Goal: Task Accomplishment & Management: Complete application form

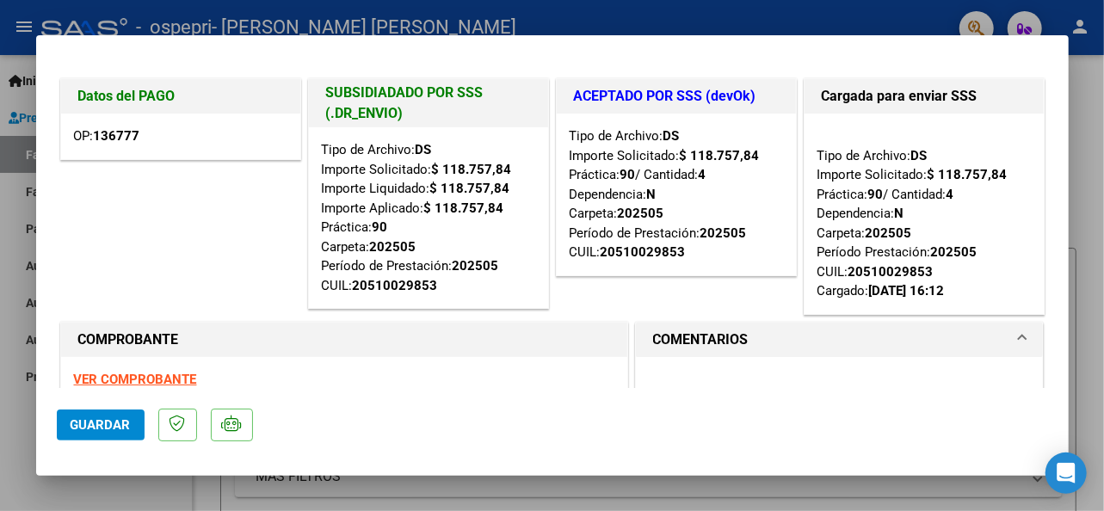
click at [181, 380] on strong "VER COMPROBANTE" at bounding box center [135, 379] width 123 height 15
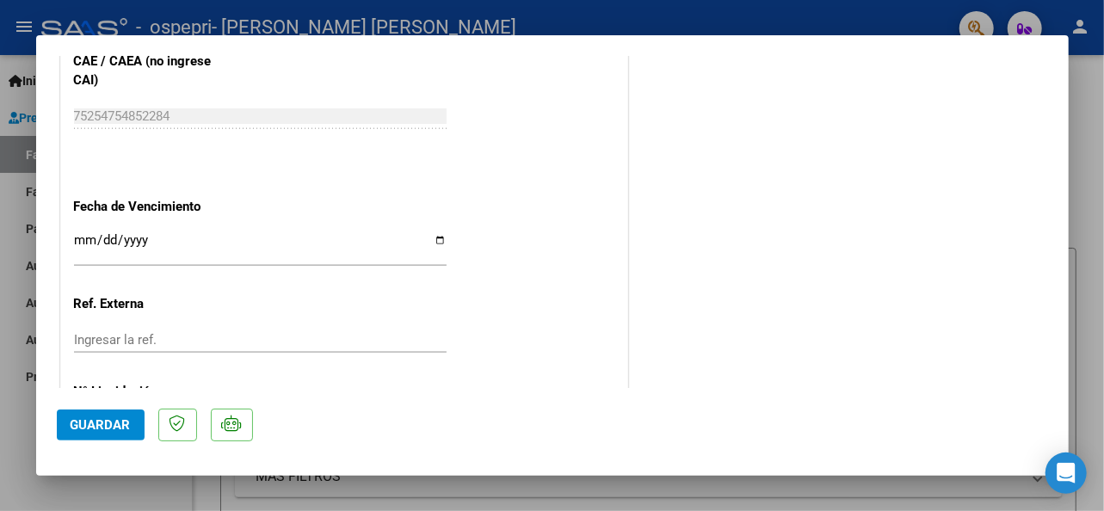
scroll to position [1239, 0]
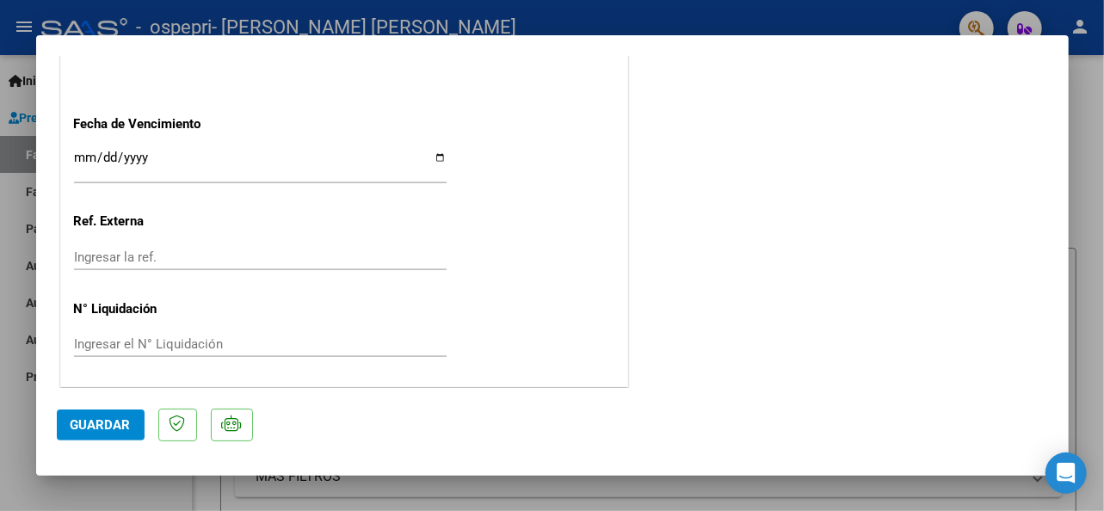
click at [110, 433] on button "Guardar" at bounding box center [101, 425] width 88 height 31
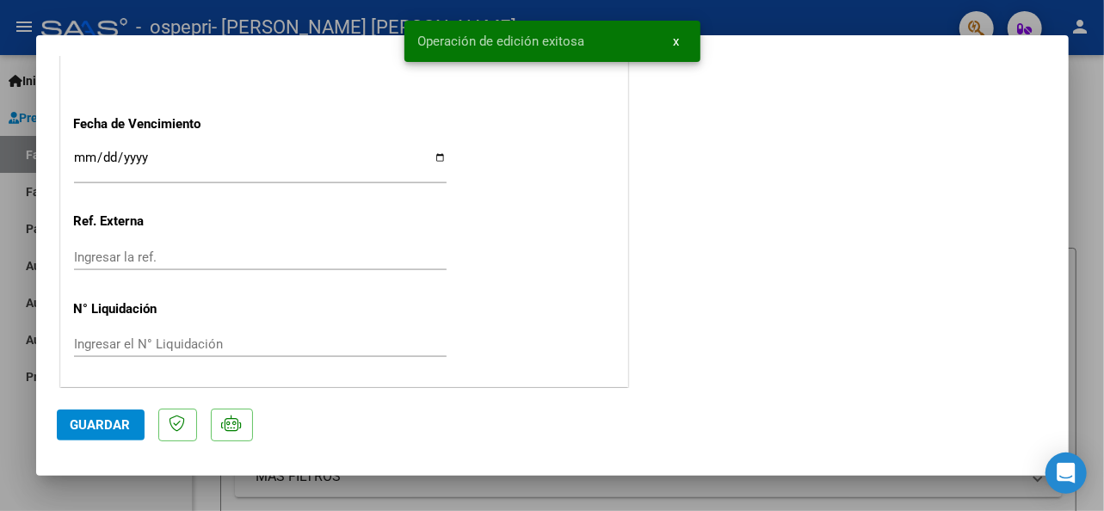
click at [1079, 90] on div at bounding box center [552, 255] width 1104 height 511
type input "$ 0,00"
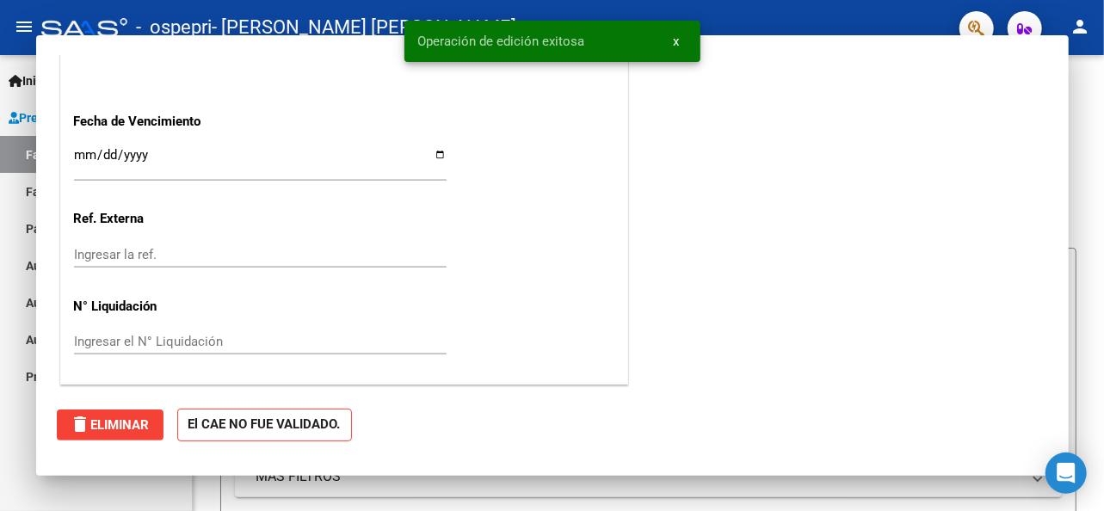
scroll to position [1210, 0]
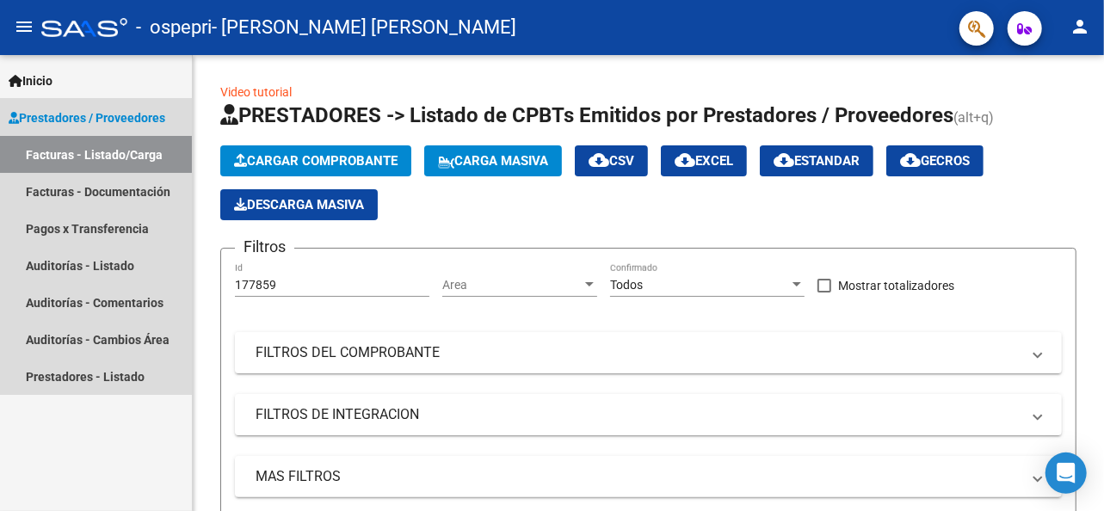
click at [65, 116] on span "Prestadores / Proveedores" at bounding box center [87, 117] width 157 height 19
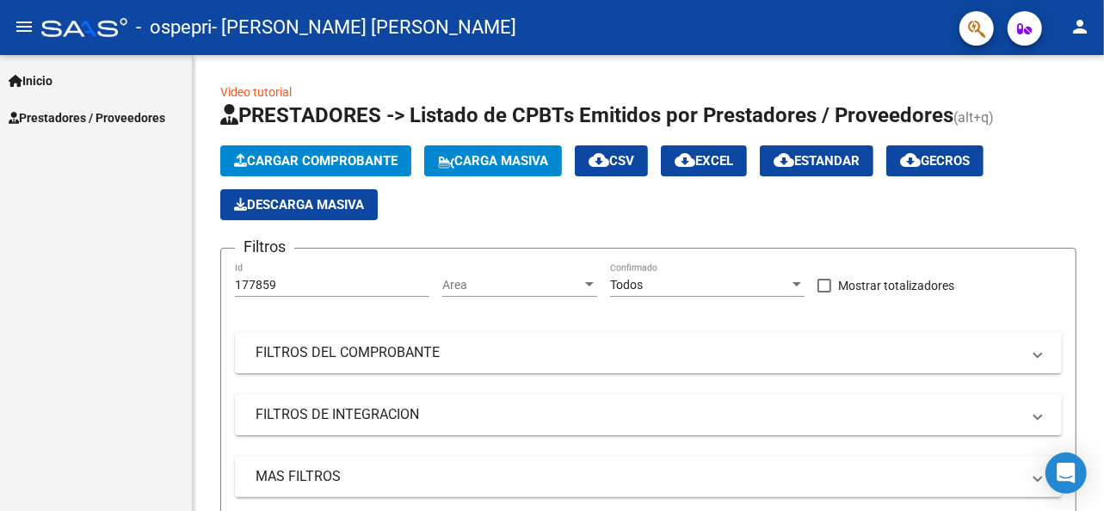
click at [65, 116] on span "Prestadores / Proveedores" at bounding box center [87, 117] width 157 height 19
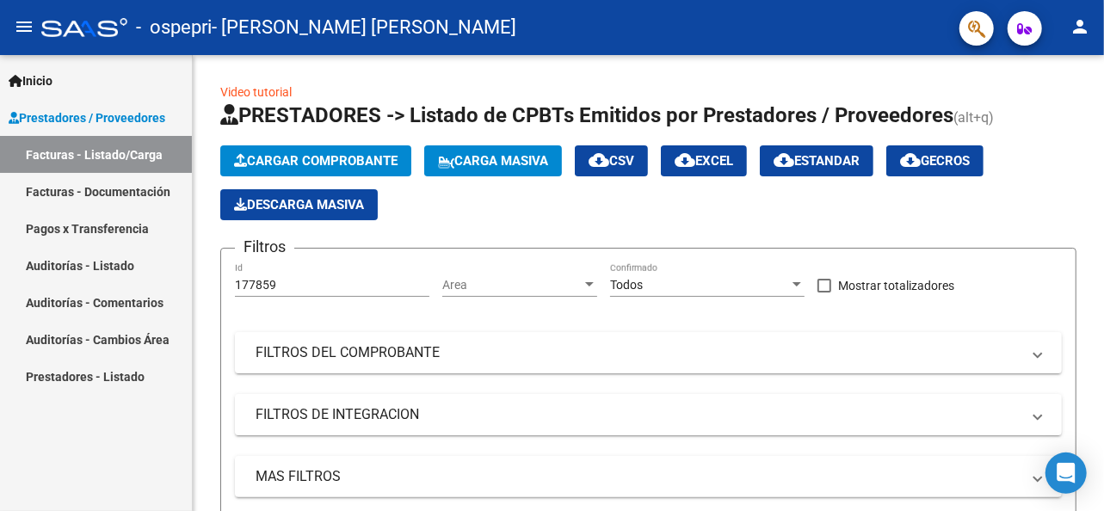
click at [72, 152] on link "Facturas - Listado/Carga" at bounding box center [96, 154] width 192 height 37
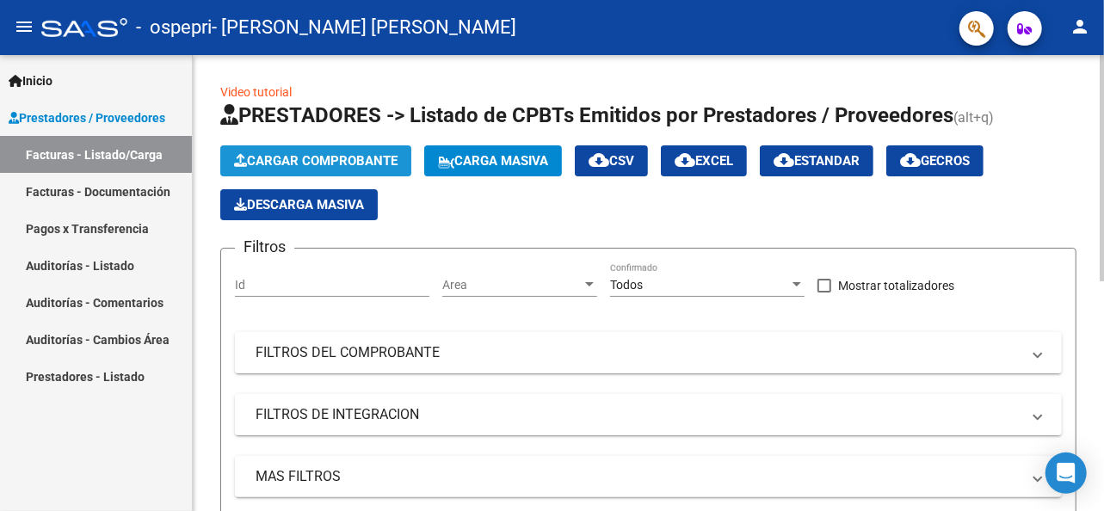
click at [314, 157] on span "Cargar Comprobante" at bounding box center [316, 160] width 164 height 15
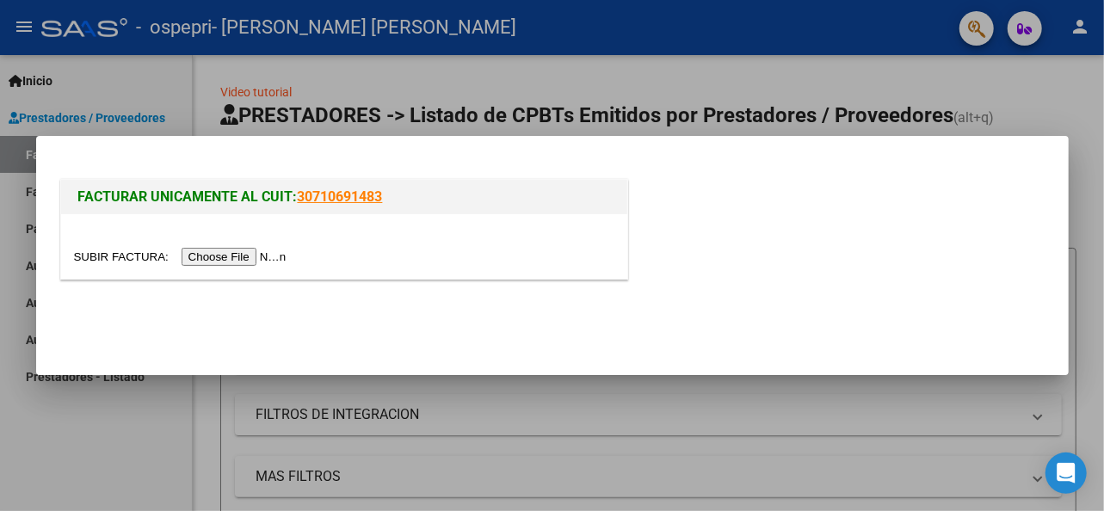
click at [262, 258] on input "file" at bounding box center [183, 257] width 218 height 18
click at [394, 279] on div at bounding box center [344, 246] width 566 height 65
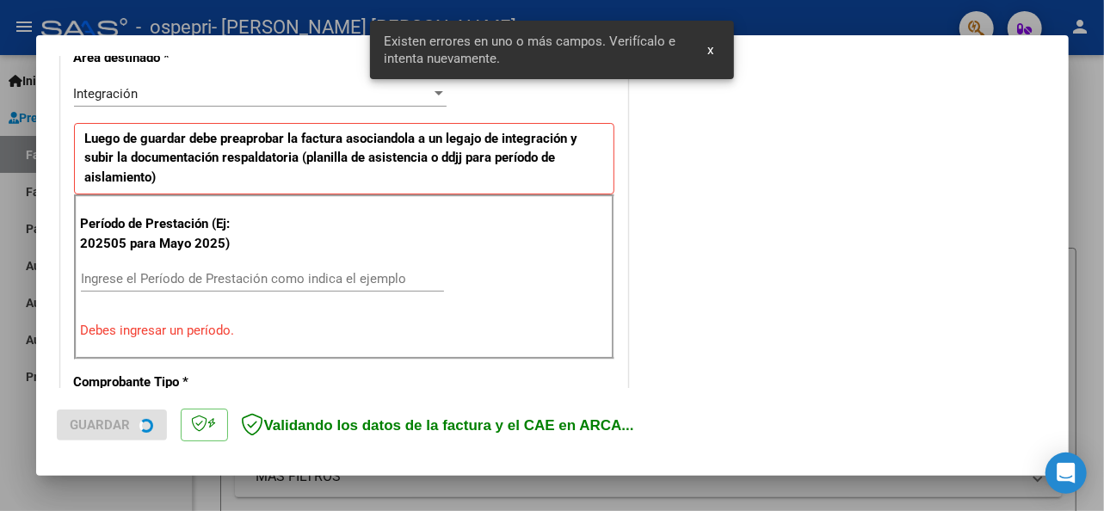
scroll to position [417, 0]
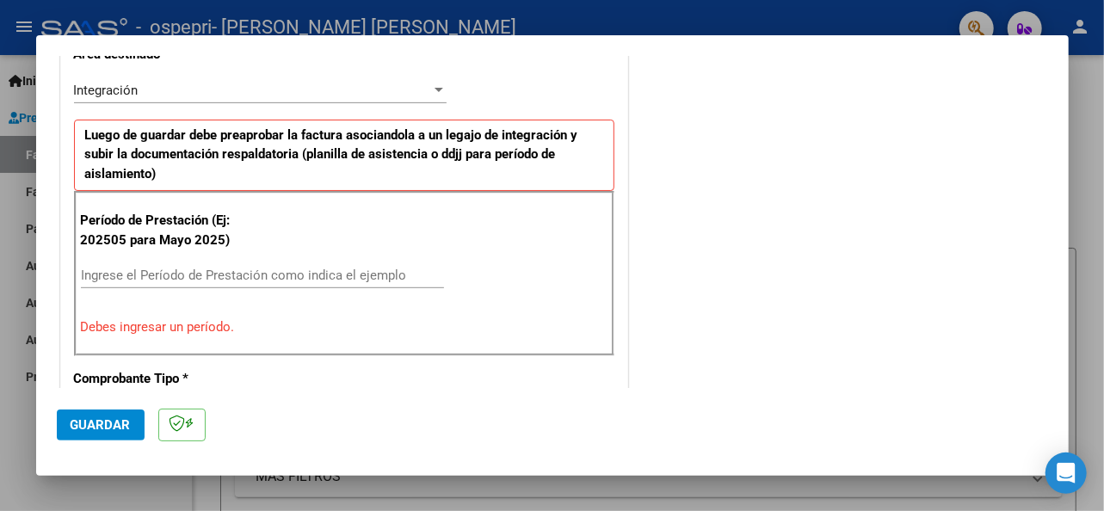
click at [265, 252] on div "Período de Prestación (Ej: 202505 para [DATE]) Ingrese el Período de Prestación…" at bounding box center [344, 273] width 540 height 165
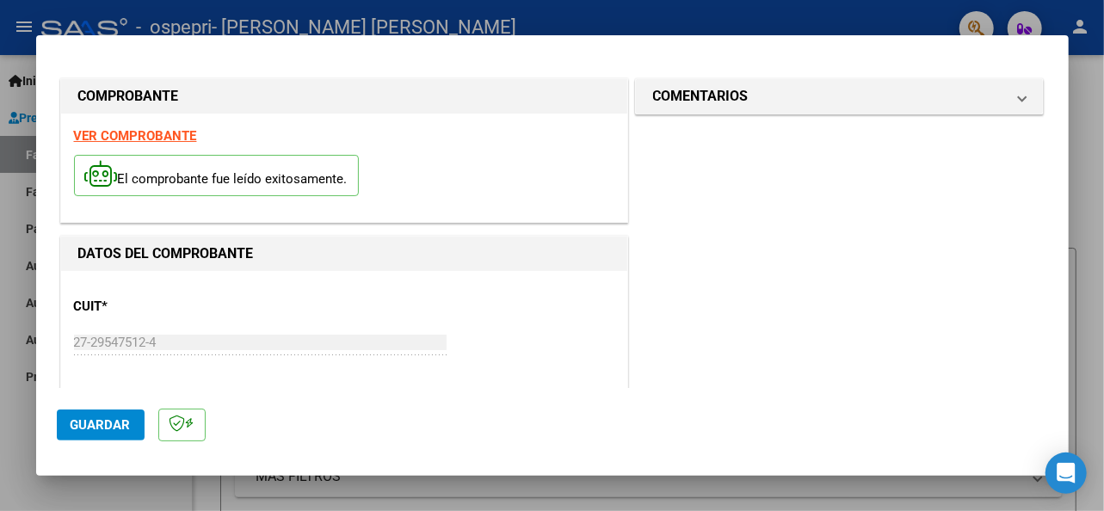
click at [164, 135] on strong "VER COMPROBANTE" at bounding box center [135, 135] width 123 height 15
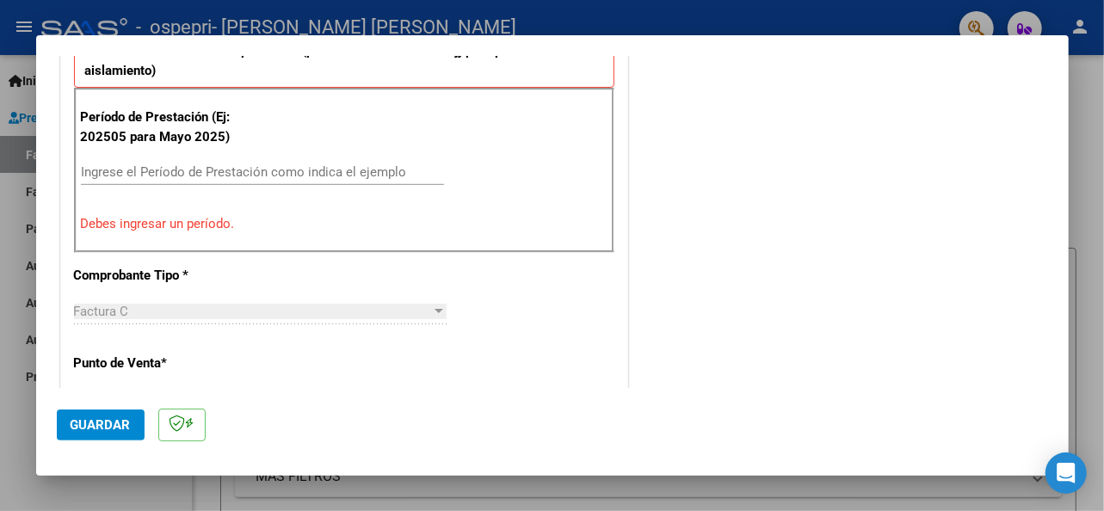
scroll to position [527, 0]
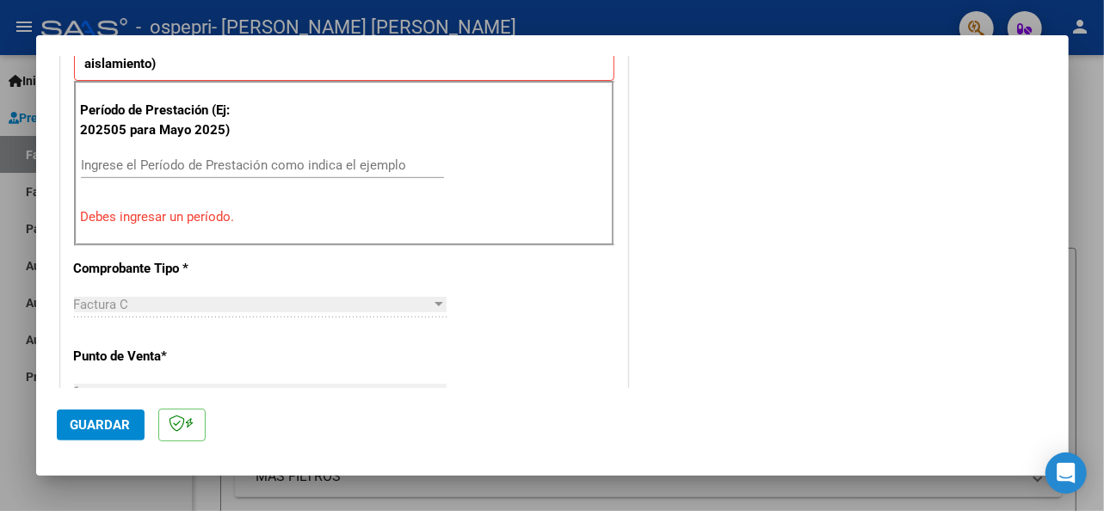
click at [180, 157] on input "Ingrese el Período de Prestación como indica el ejemplo" at bounding box center [262, 164] width 363 height 15
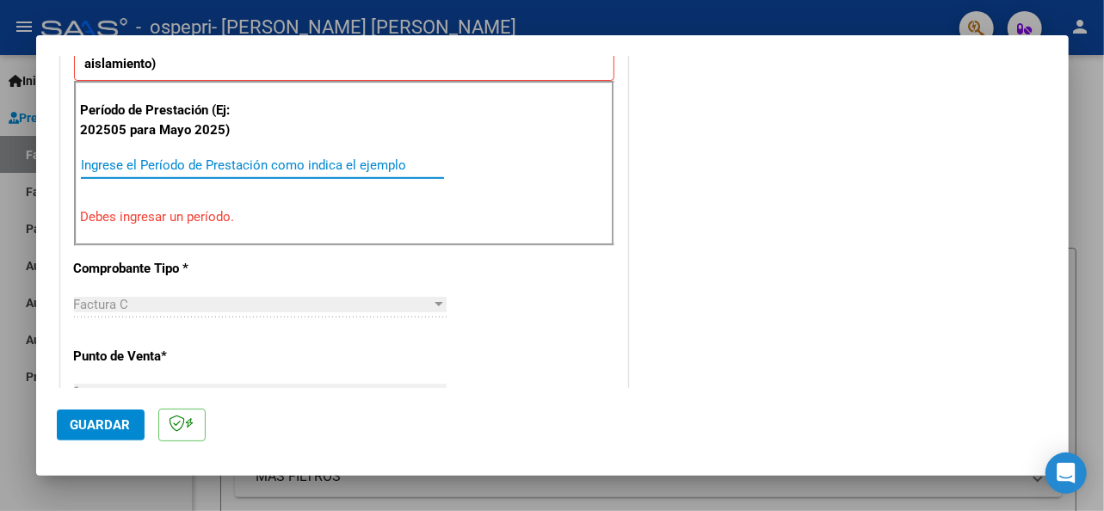
click at [179, 157] on input "Ingrese el Período de Prestación como indica el ejemplo" at bounding box center [262, 164] width 363 height 15
click at [172, 172] on div "Ingrese el Período de Prestación como indica el ejemplo" at bounding box center [262, 165] width 363 height 26
click at [172, 161] on input "Ingrese el Período de Prestación como indica el ejemplo" at bounding box center [262, 164] width 363 height 15
click at [102, 164] on input "Ingrese el Período de Prestación como indica el ejemplo" at bounding box center [262, 164] width 363 height 15
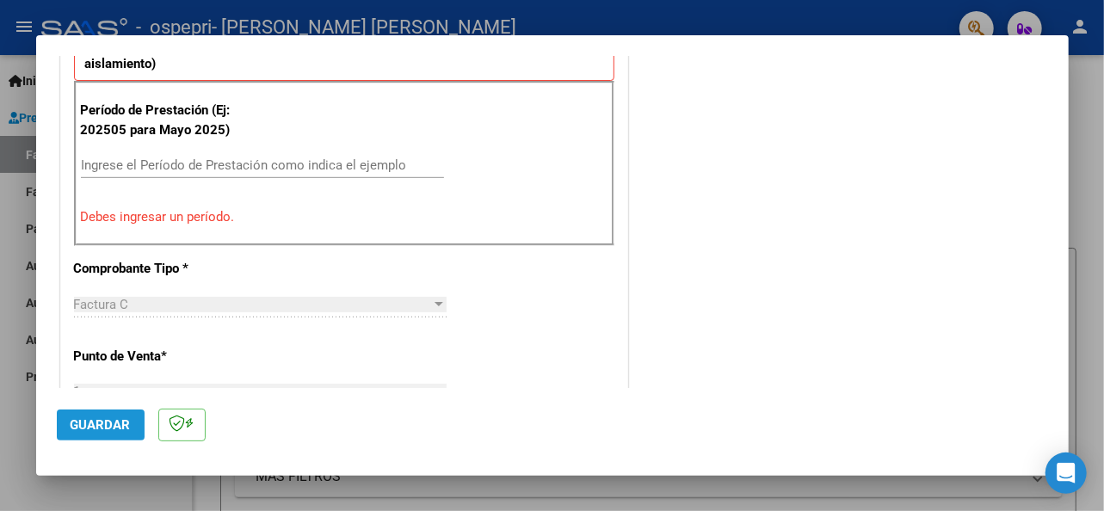
click at [112, 426] on span "Guardar" at bounding box center [101, 424] width 60 height 15
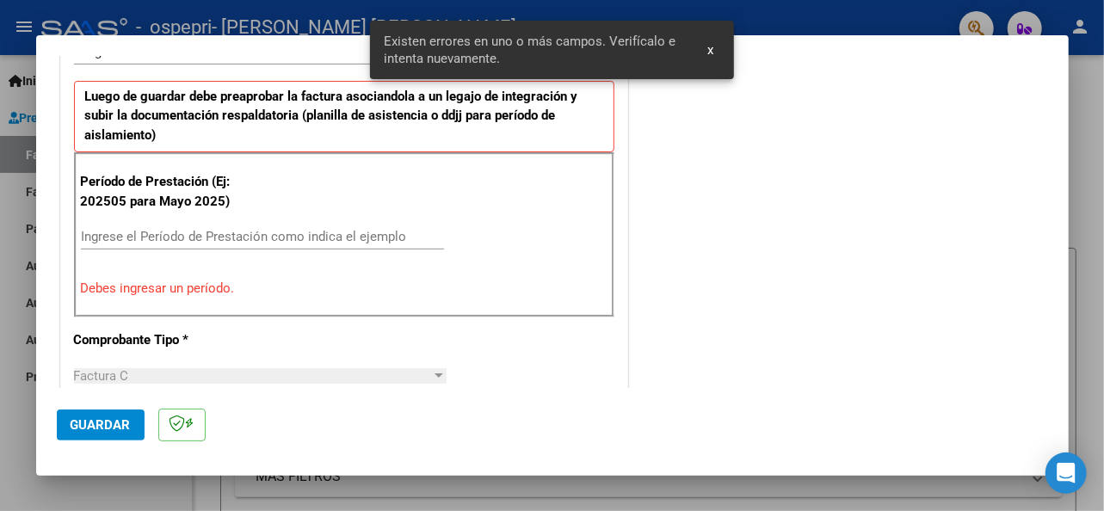
scroll to position [449, 0]
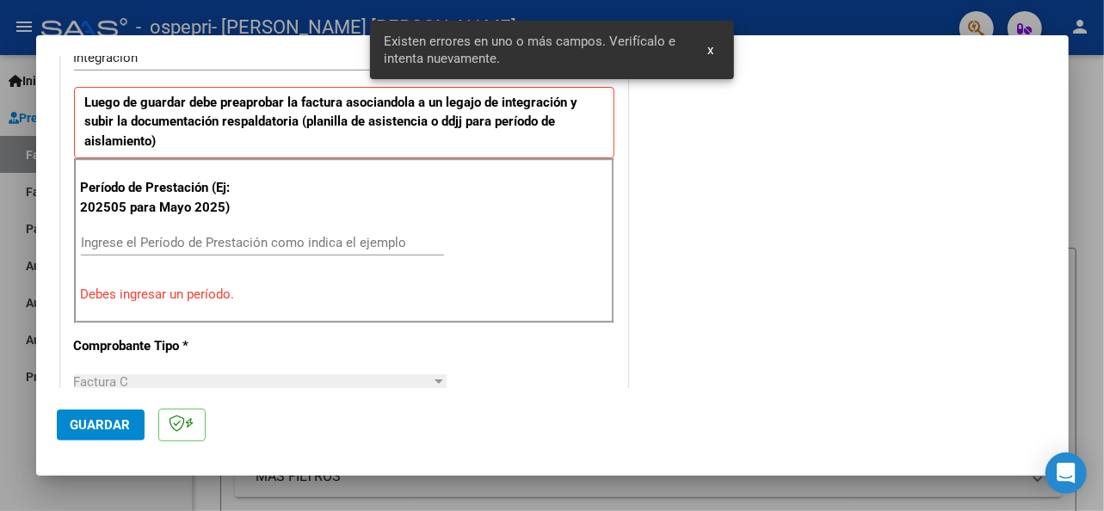
click at [177, 244] on input "Ingrese el Período de Prestación como indica el ejemplo" at bounding box center [262, 242] width 363 height 15
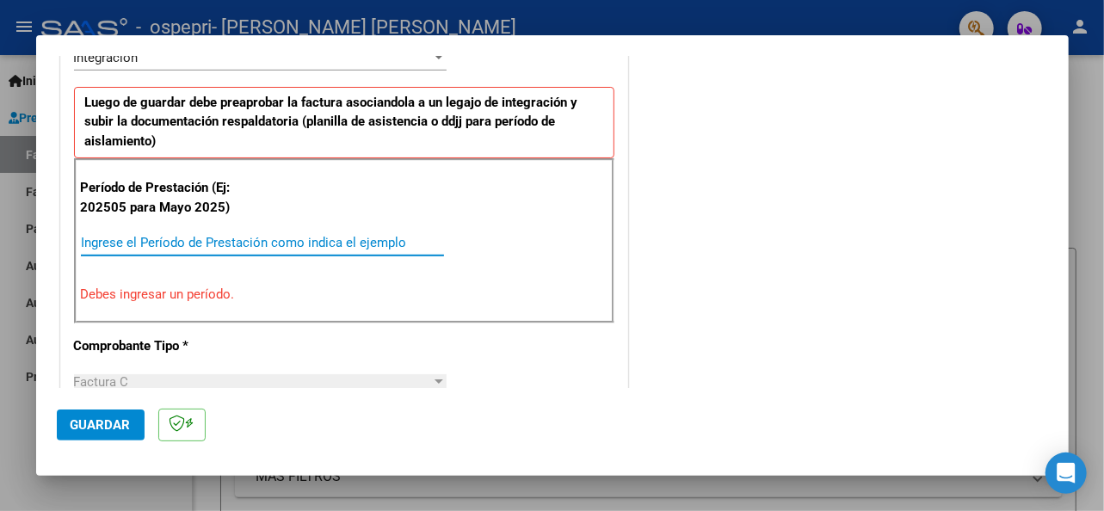
type input "9"
click at [97, 424] on span "Guardar" at bounding box center [101, 424] width 60 height 15
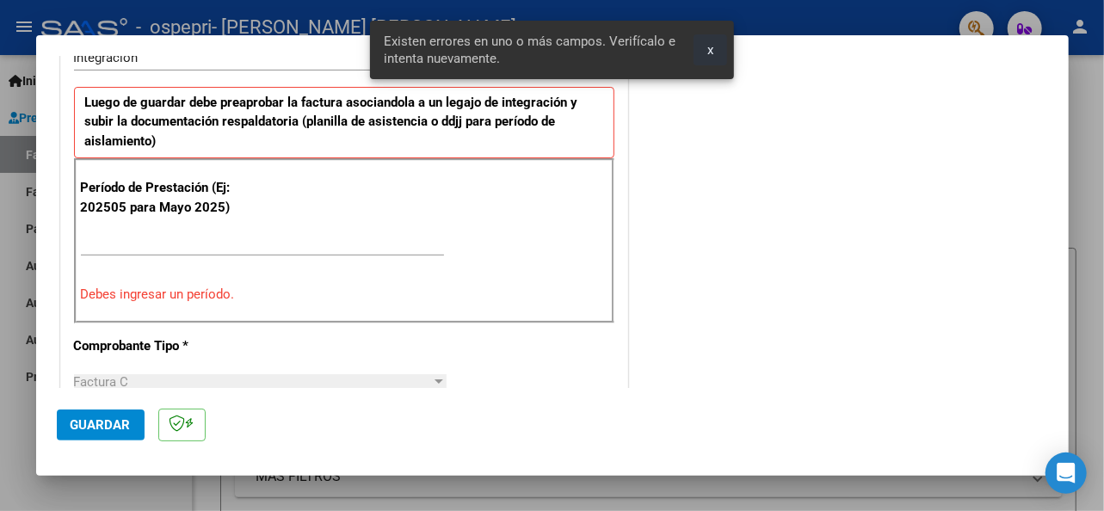
click at [702, 49] on button "x" at bounding box center [711, 49] width 34 height 31
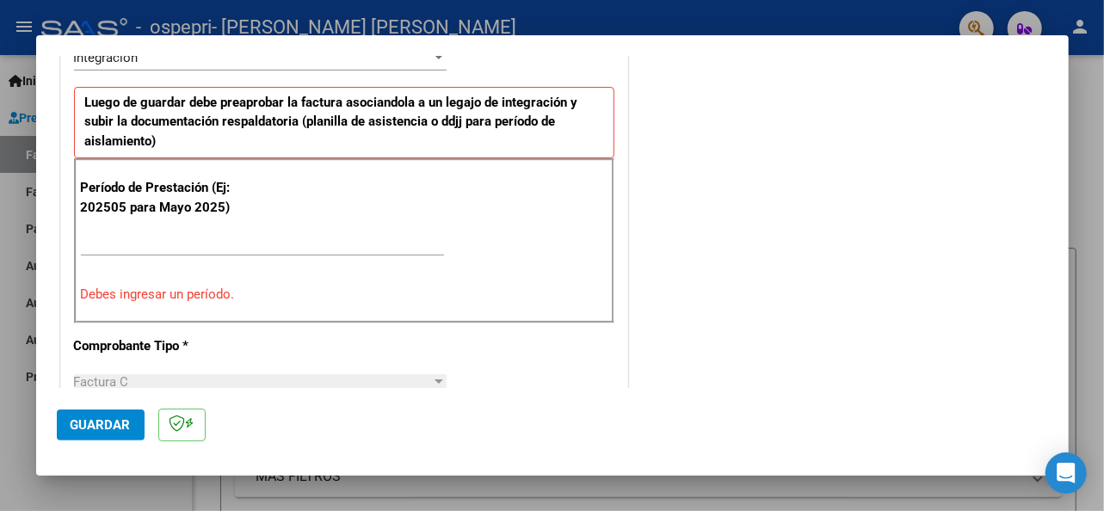
click at [205, 236] on input "Ingrese el Período de Prestación como indica el ejemplo" at bounding box center [262, 242] width 363 height 15
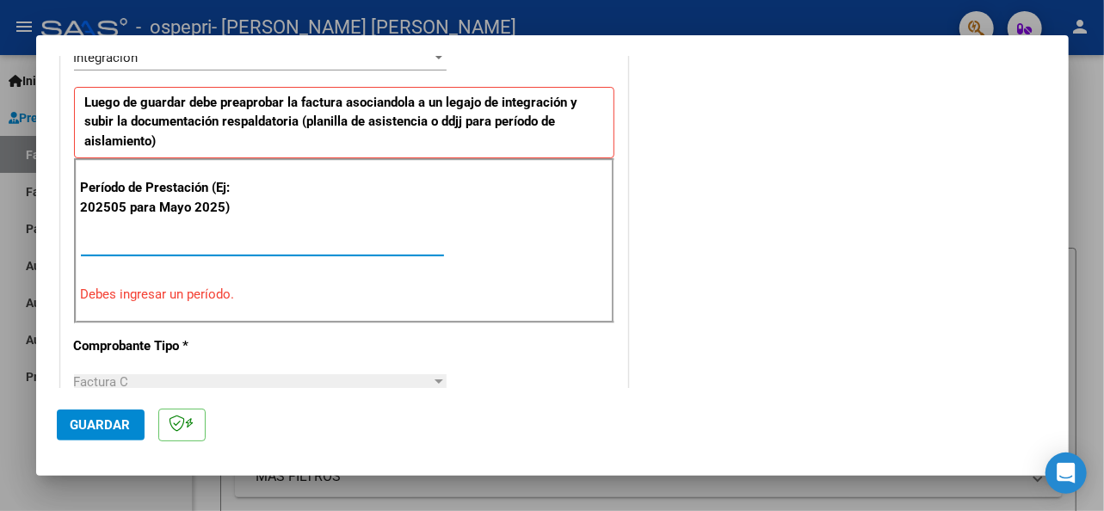
type input "9"
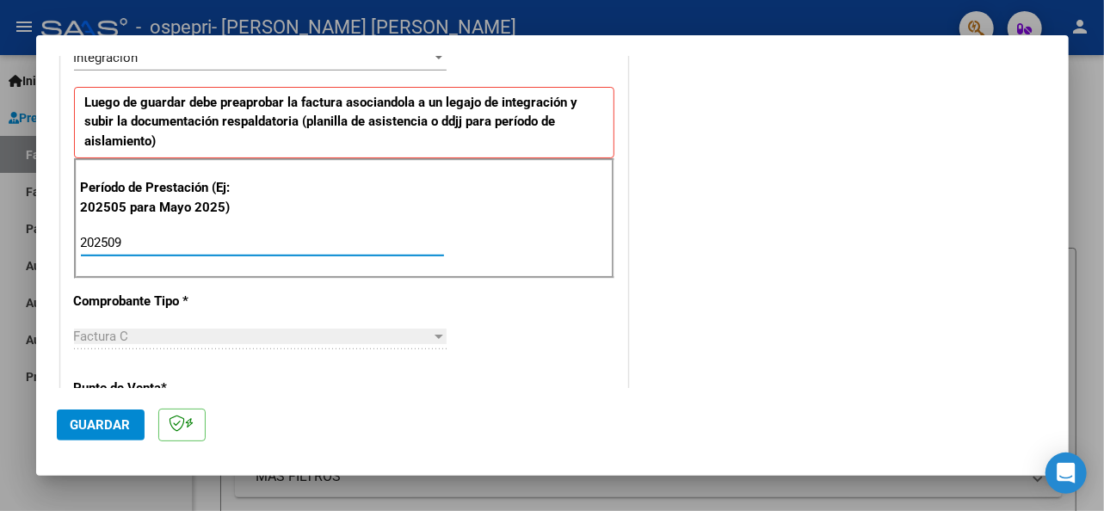
type input "202509"
click at [114, 429] on span "Guardar" at bounding box center [101, 424] width 60 height 15
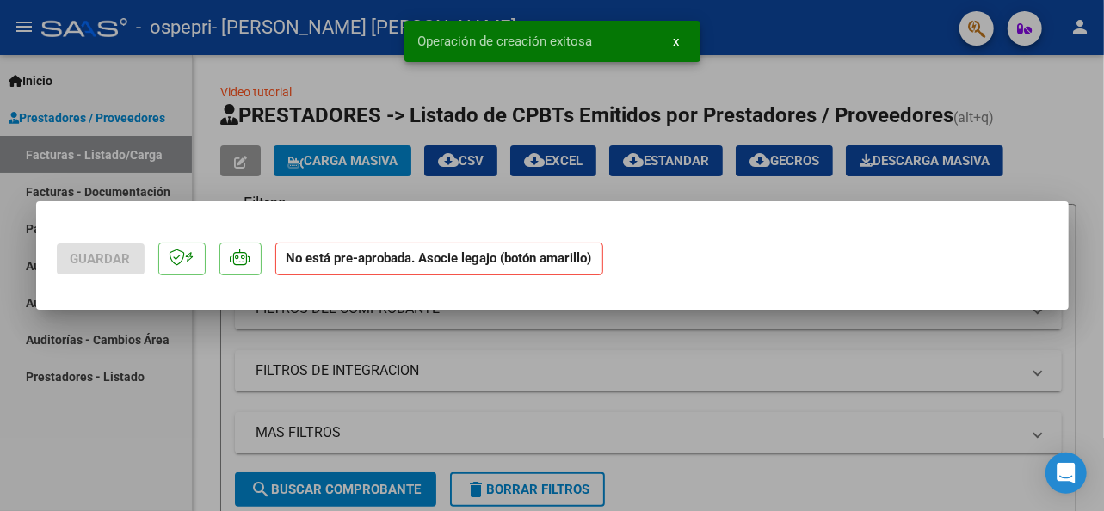
scroll to position [0, 0]
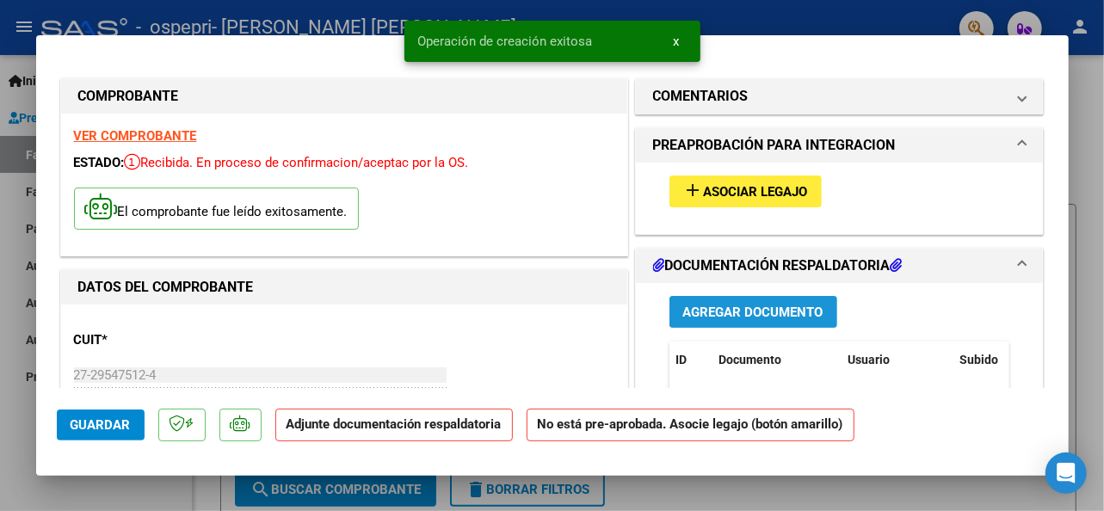
click at [764, 312] on span "Agregar Documento" at bounding box center [753, 312] width 140 height 15
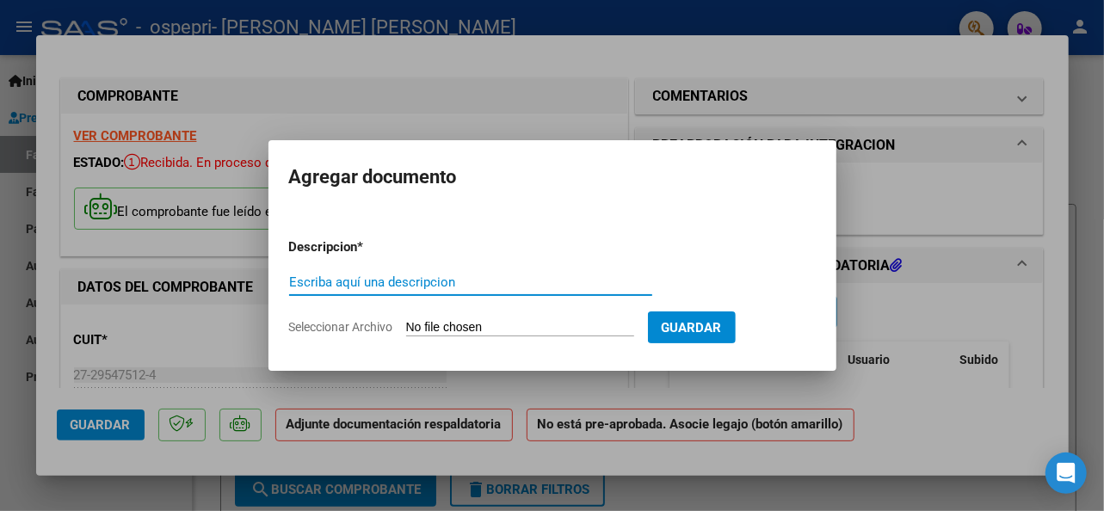
click at [435, 280] on input "Escriba aquí una descripcion" at bounding box center [470, 282] width 363 height 15
type input "Planilla mes 09-2025"
click at [522, 326] on input "Seleccionar Archivo" at bounding box center [520, 328] width 228 height 16
type input "C:\fakepath\Planilla unficada Máximo.pdf"
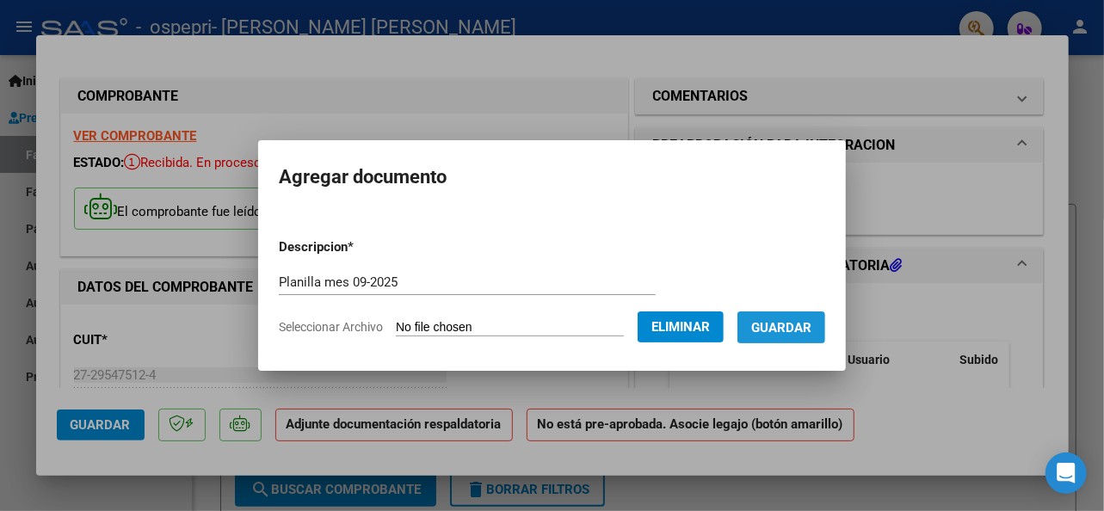
click at [787, 329] on span "Guardar" at bounding box center [781, 327] width 60 height 15
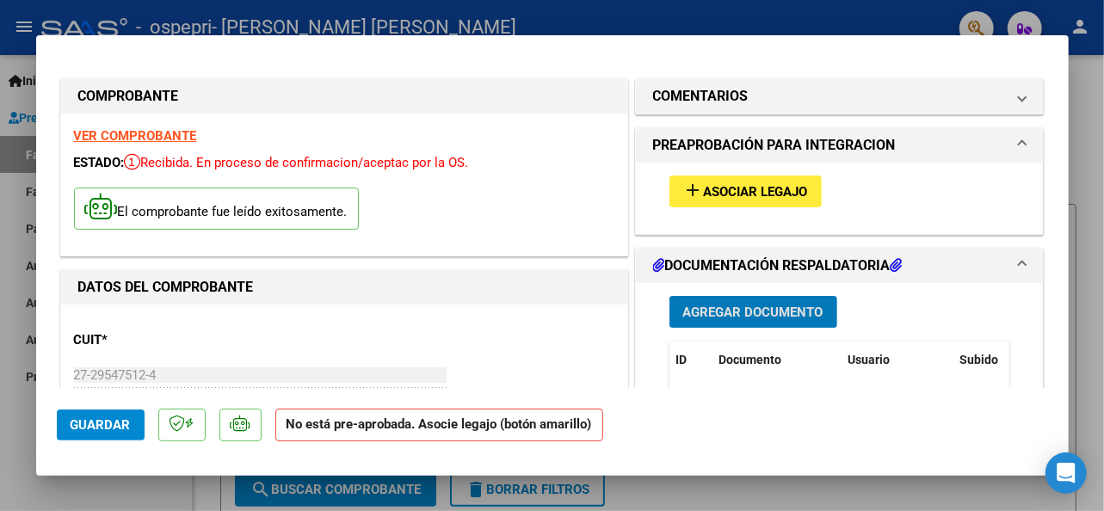
click at [107, 425] on span "Guardar" at bounding box center [101, 424] width 60 height 15
click at [16, 484] on div at bounding box center [552, 255] width 1104 height 511
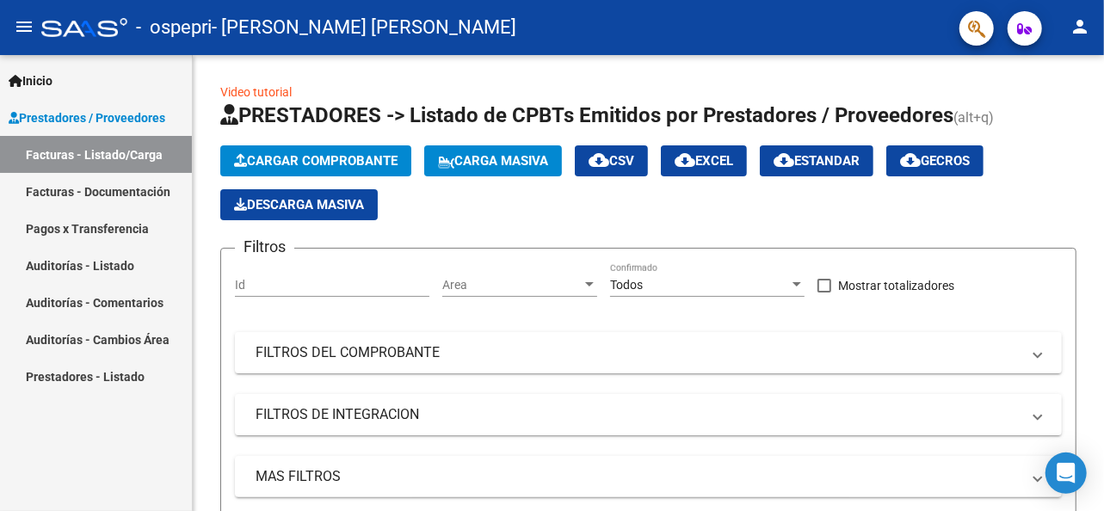
click at [109, 261] on link "Auditorías - Listado" at bounding box center [96, 265] width 192 height 37
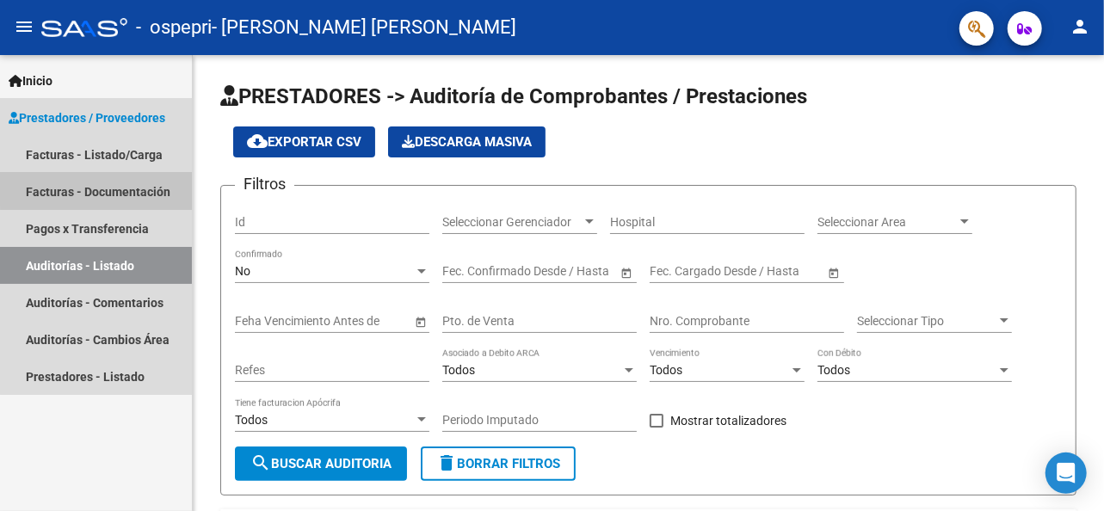
click at [110, 188] on link "Facturas - Documentación" at bounding box center [96, 191] width 192 height 37
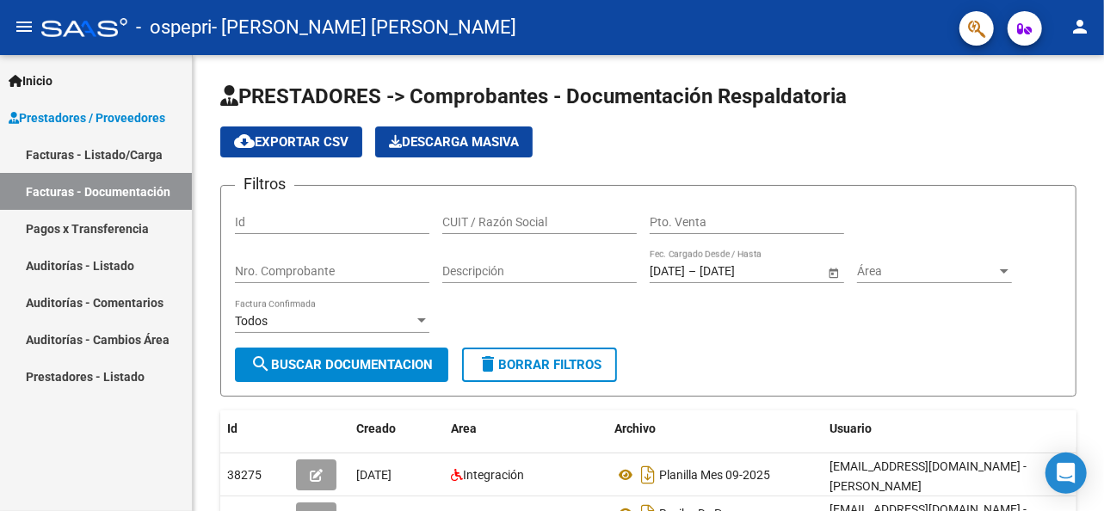
click at [188, 460] on div "Inicio Instructivos Contacto OS Prestadores / Proveedores Facturas - Listado/Ca…" at bounding box center [96, 283] width 192 height 456
